Goal: Task Accomplishment & Management: Use online tool/utility

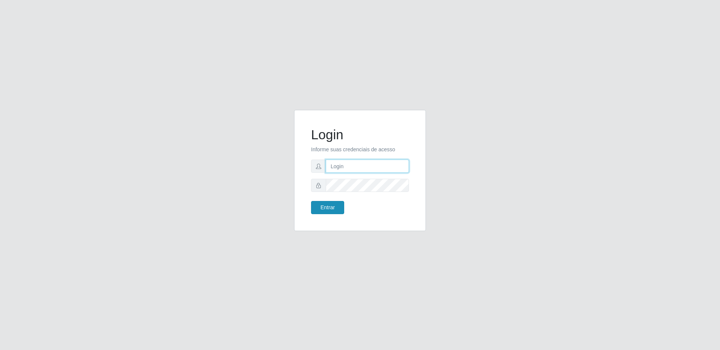
type input "[EMAIL_ADDRESS][DOMAIN_NAME]"
click at [335, 207] on button "Entrar" at bounding box center [327, 207] width 33 height 13
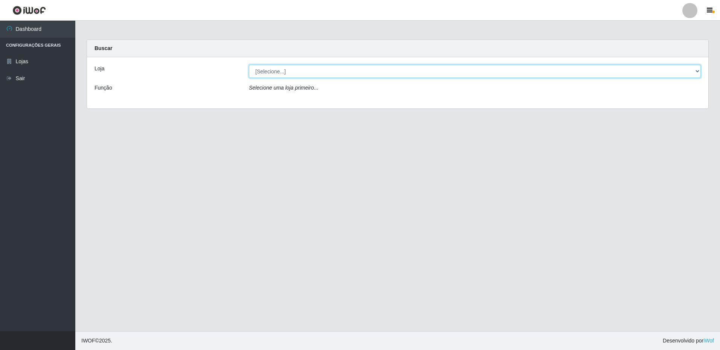
click at [282, 75] on select "[Selecione...] Extrabom - Loja 16 [GEOGRAPHIC_DATA]" at bounding box center [475, 71] width 452 height 13
select select "450"
click at [249, 65] on select "[Selecione...] Extrabom - Loja 16 [GEOGRAPHIC_DATA]" at bounding box center [475, 71] width 452 height 13
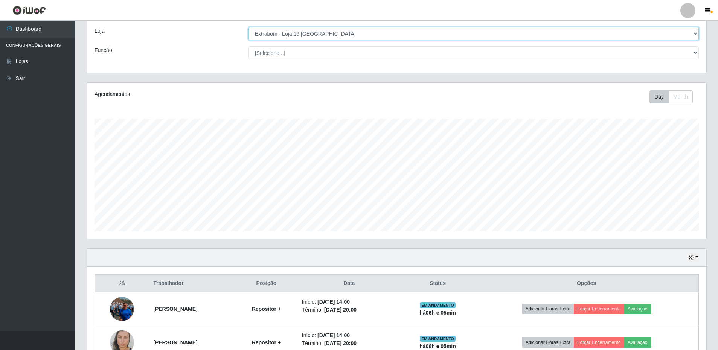
scroll to position [83, 0]
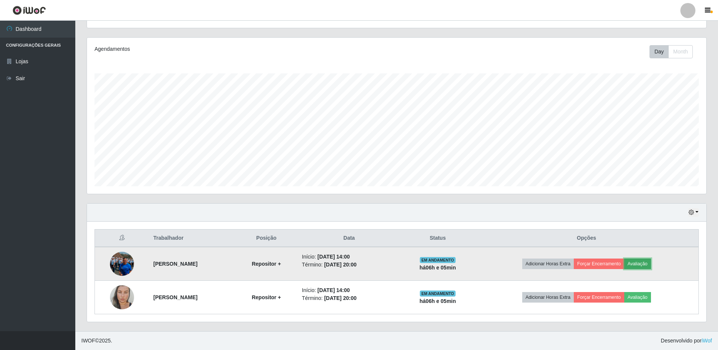
click at [649, 261] on button "Avaliação" at bounding box center [637, 264] width 27 height 11
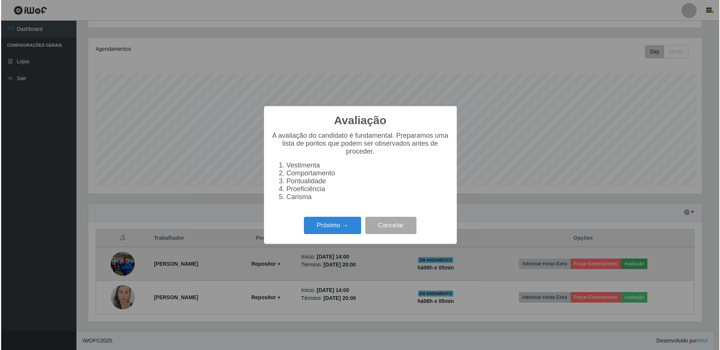
scroll to position [156, 616]
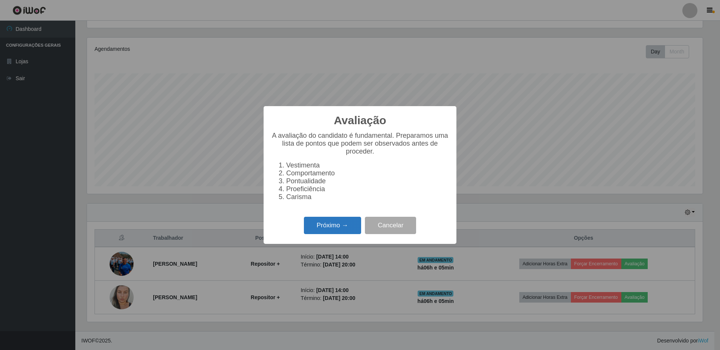
click at [326, 235] on button "Próximo →" at bounding box center [332, 226] width 57 height 18
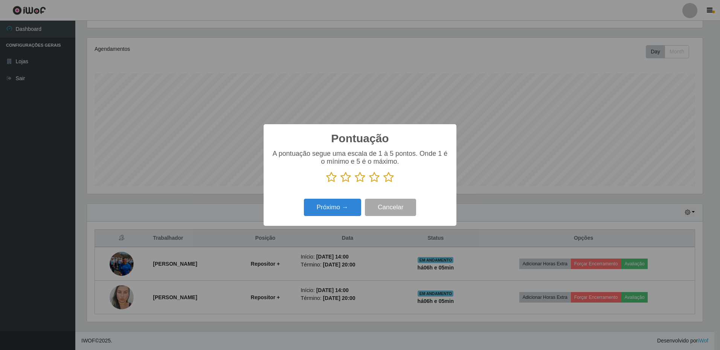
click at [390, 169] on div "A pontuação segue uma escala de 1 à 5 pontos. Onde 1 é o mínimo e 5 é o máximo." at bounding box center [360, 166] width 178 height 33
click at [387, 179] on icon at bounding box center [388, 177] width 11 height 11
click at [383, 183] on input "radio" at bounding box center [383, 183] width 0 height 0
click at [320, 210] on button "Próximo →" at bounding box center [332, 208] width 57 height 18
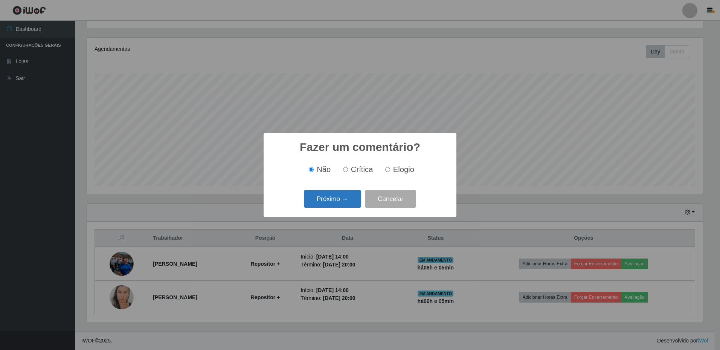
click at [328, 200] on button "Próximo →" at bounding box center [332, 199] width 57 height 18
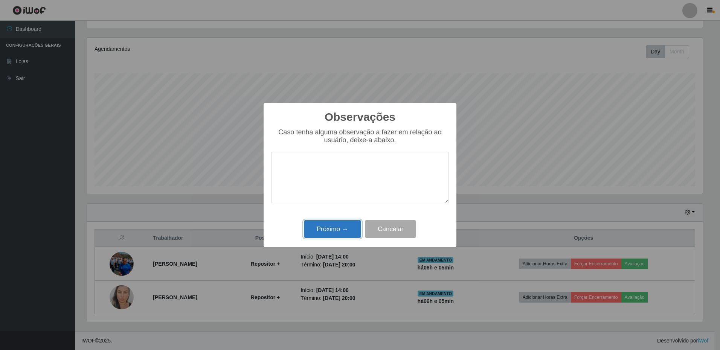
click at [322, 233] on button "Próximo →" at bounding box center [332, 229] width 57 height 18
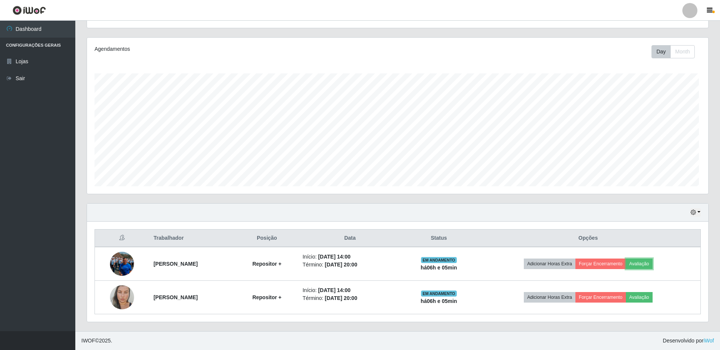
scroll to position [156, 619]
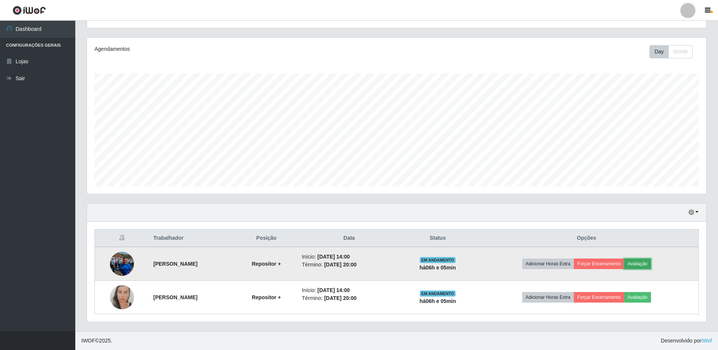
click at [649, 265] on button "Avaliação" at bounding box center [637, 264] width 27 height 11
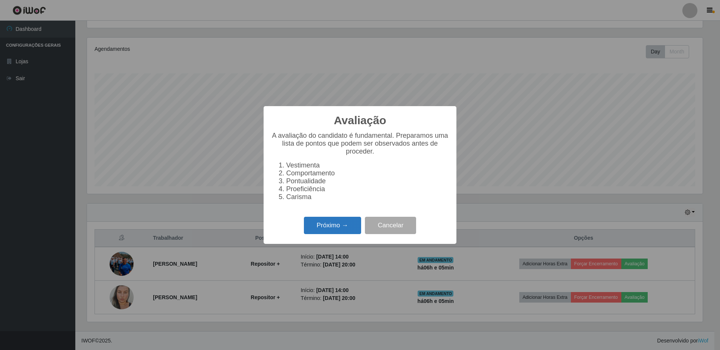
click at [344, 230] on button "Próximo →" at bounding box center [332, 226] width 57 height 18
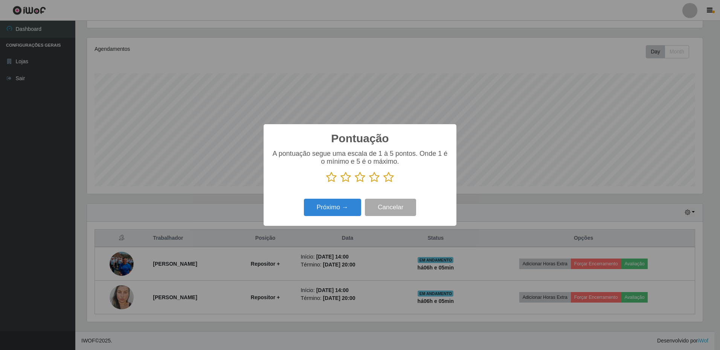
scroll to position [376309, 375850]
click at [391, 179] on icon at bounding box center [388, 177] width 11 height 11
click at [383, 183] on input "radio" at bounding box center [383, 183] width 0 height 0
click at [313, 213] on button "Próximo →" at bounding box center [332, 208] width 57 height 18
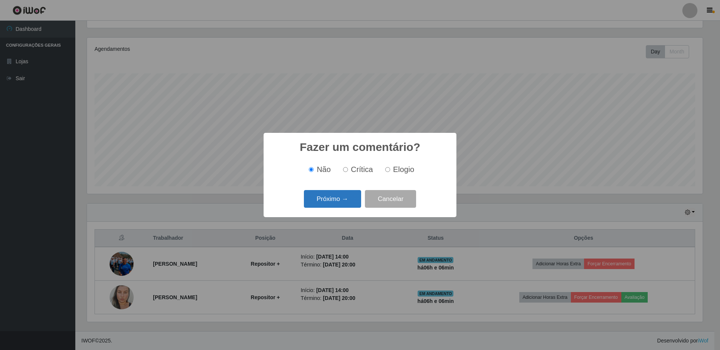
click at [322, 200] on button "Próximo →" at bounding box center [332, 199] width 57 height 18
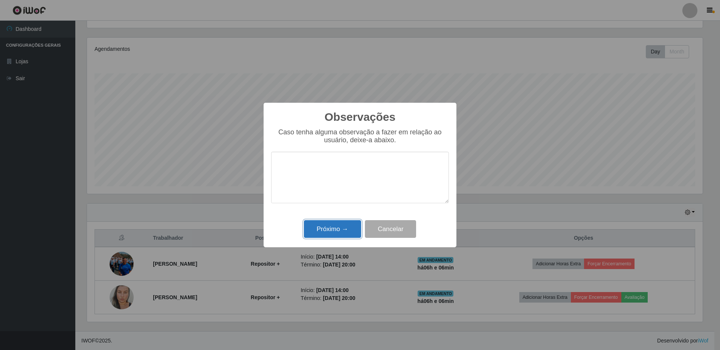
click at [329, 238] on button "Próximo →" at bounding box center [332, 229] width 57 height 18
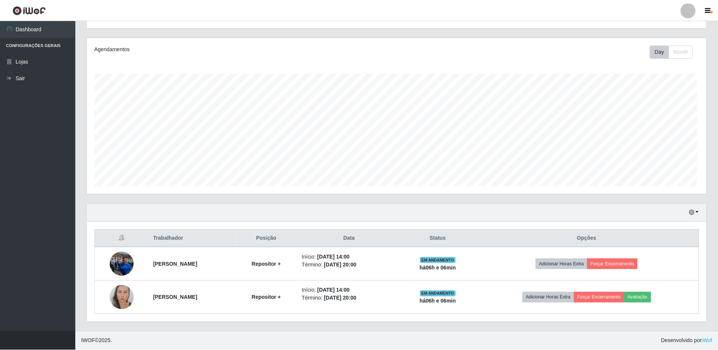
scroll to position [156, 619]
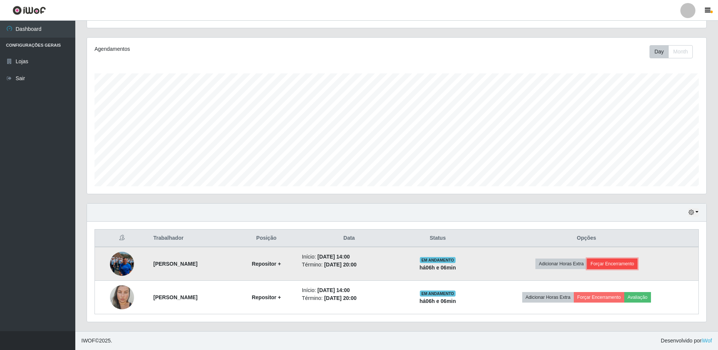
click at [606, 264] on button "Forçar Encerramento" at bounding box center [612, 264] width 50 height 11
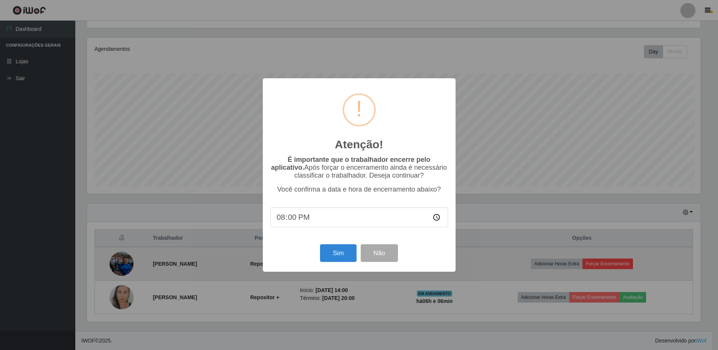
scroll to position [156, 616]
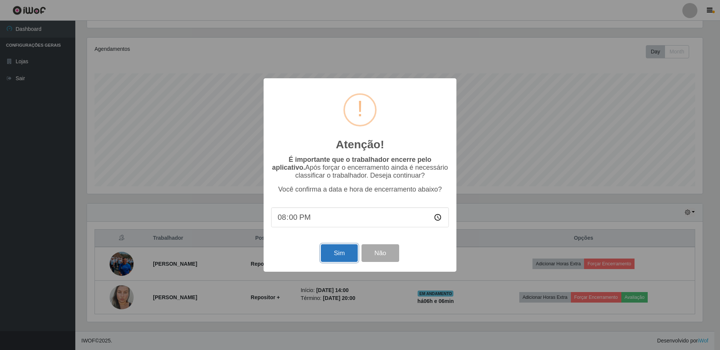
click at [340, 251] on button "Sim" at bounding box center [339, 253] width 37 height 18
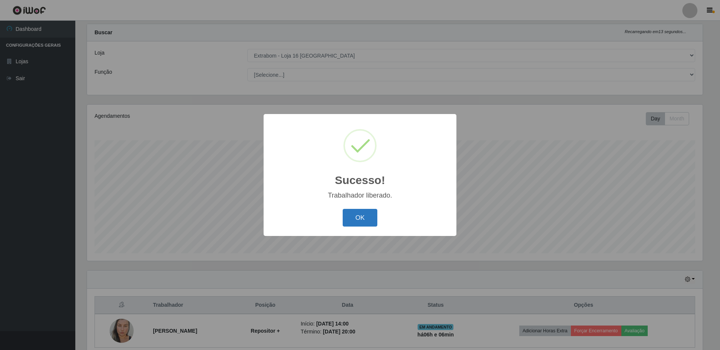
click at [366, 214] on button "OK" at bounding box center [360, 218] width 35 height 18
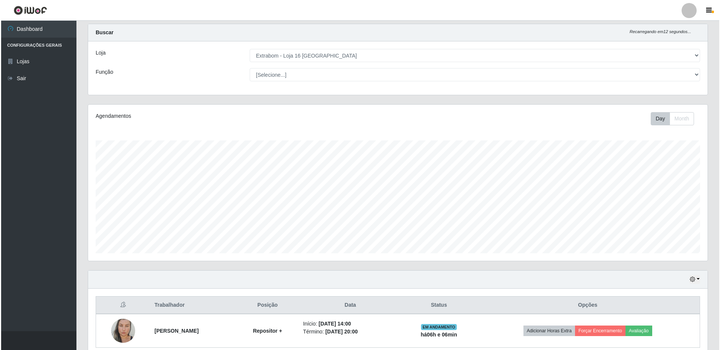
scroll to position [49, 0]
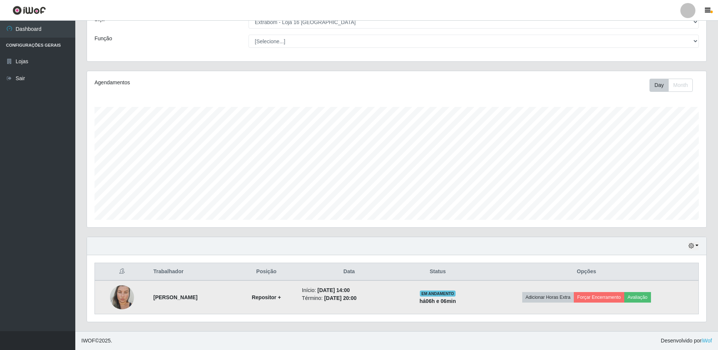
click at [114, 298] on img at bounding box center [122, 298] width 24 height 40
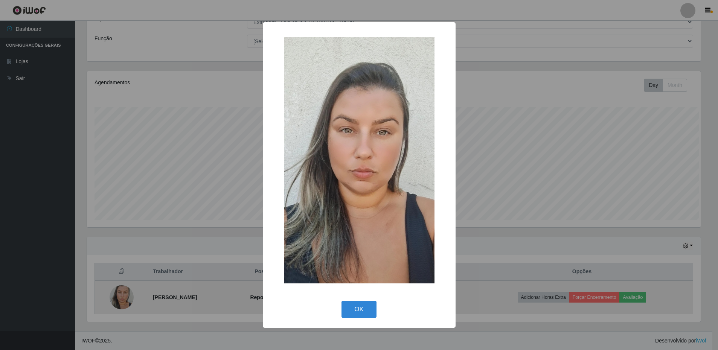
scroll to position [156, 616]
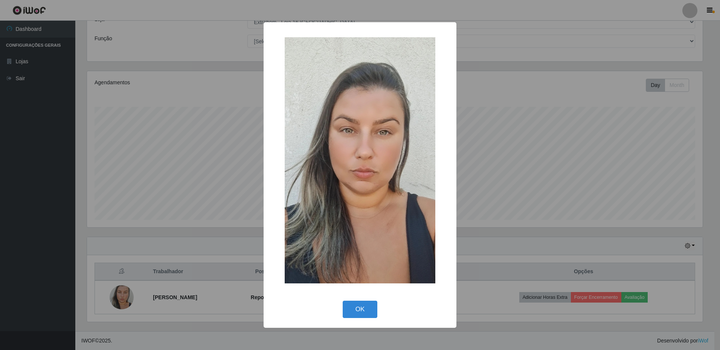
click at [539, 110] on div "× OK Cancel" at bounding box center [360, 175] width 720 height 350
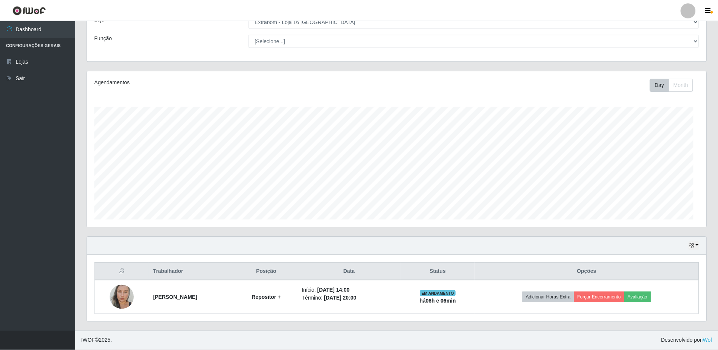
scroll to position [0, 0]
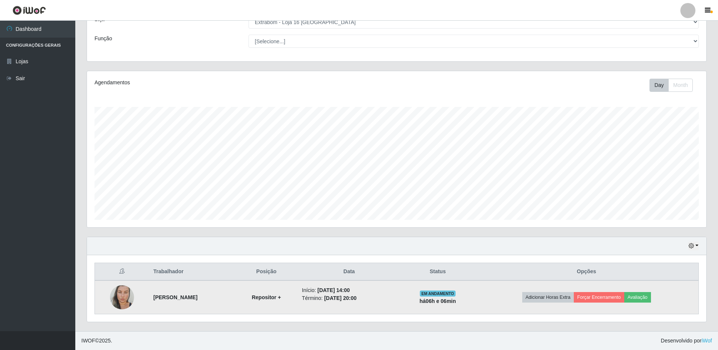
click at [126, 298] on img at bounding box center [122, 298] width 24 height 40
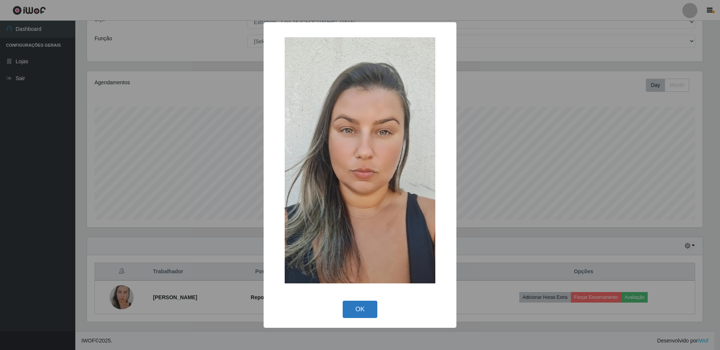
click at [352, 312] on button "OK" at bounding box center [360, 310] width 35 height 18
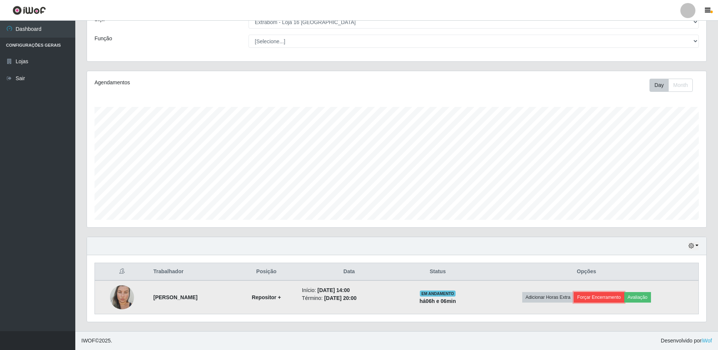
click at [597, 300] on button "Forçar Encerramento" at bounding box center [599, 297] width 50 height 11
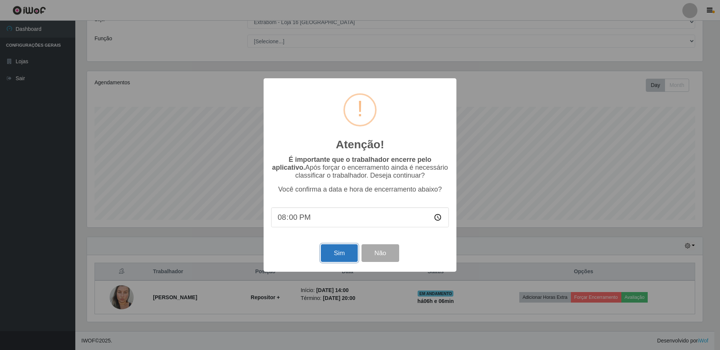
click at [337, 256] on button "Sim" at bounding box center [339, 253] width 37 height 18
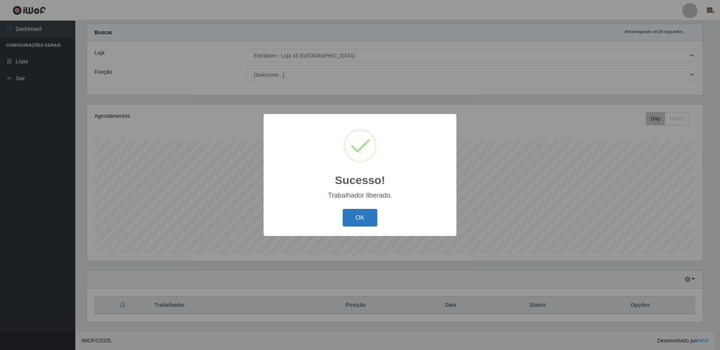
click at [373, 213] on button "OK" at bounding box center [360, 218] width 35 height 18
